Goal: Task Accomplishment & Management: Use online tool/utility

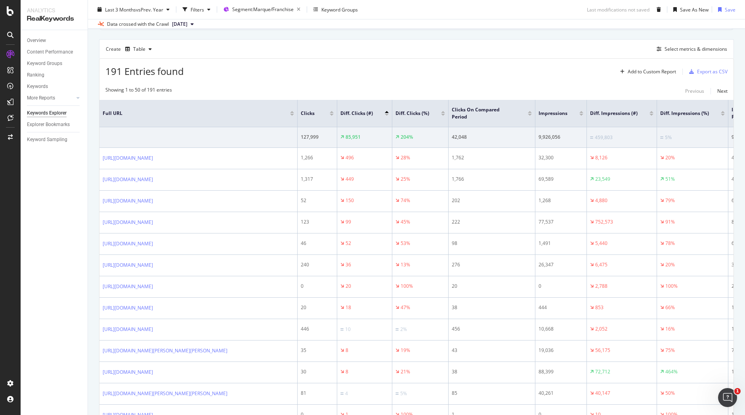
scroll to position [181, 0]
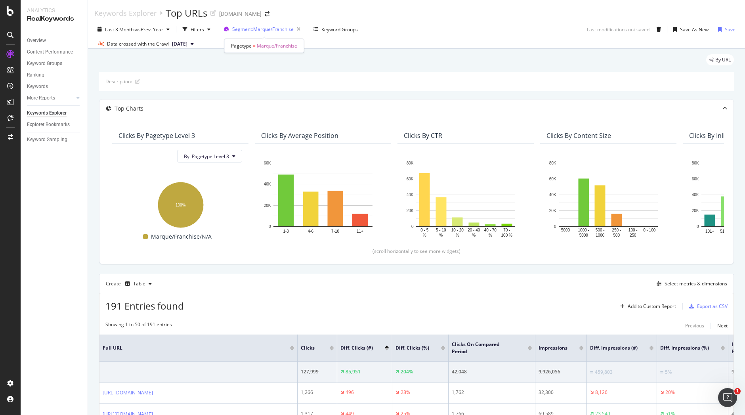
click at [277, 30] on span "Segment: Marque/Franchise" at bounding box center [262, 29] width 61 height 7
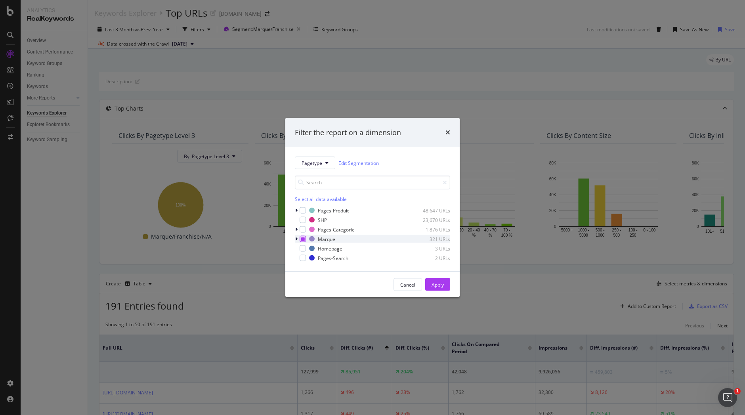
click at [306, 237] on div "modal" at bounding box center [303, 239] width 6 height 6
click at [302, 235] on div "Marque 321 URLs" at bounding box center [372, 239] width 155 height 8
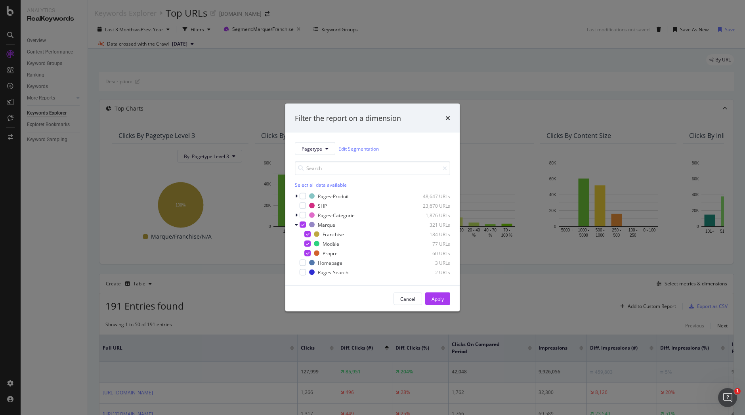
click at [307, 238] on div "Franchise 184 URLs Modèle 77 URLs Propre 60 URLs" at bounding box center [372, 243] width 155 height 27
click at [307, 244] on icon "modal" at bounding box center [308, 244] width 4 height 4
click at [307, 244] on div "modal" at bounding box center [307, 244] width 6 height 6
click at [307, 232] on icon "modal" at bounding box center [308, 234] width 4 height 4
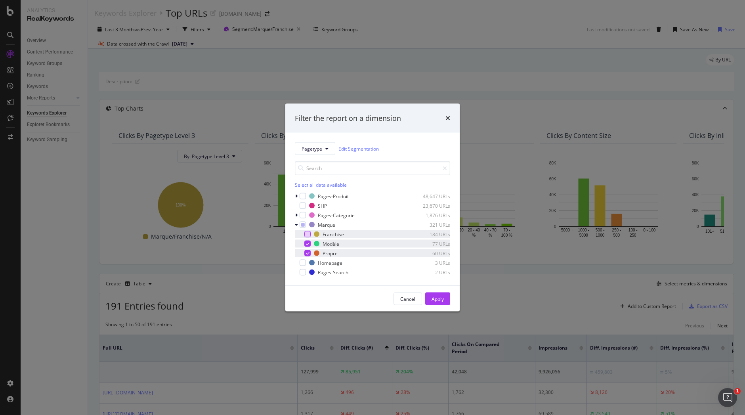
click at [306, 253] on icon "modal" at bounding box center [308, 253] width 4 height 4
click at [437, 297] on div "Apply" at bounding box center [438, 298] width 12 height 7
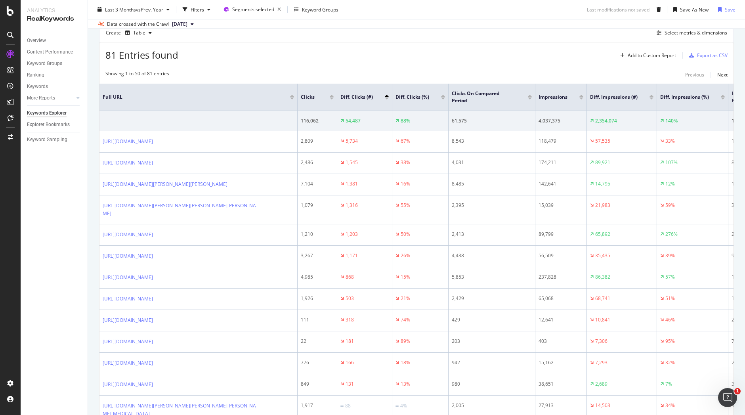
scroll to position [253, 0]
